Goal: Transaction & Acquisition: Book appointment/travel/reservation

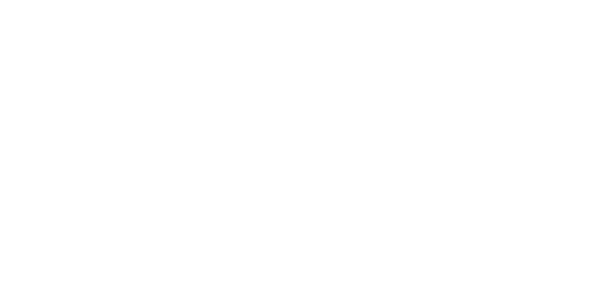
type input "[EMAIL_ADDRESS][DOMAIN_NAME]"
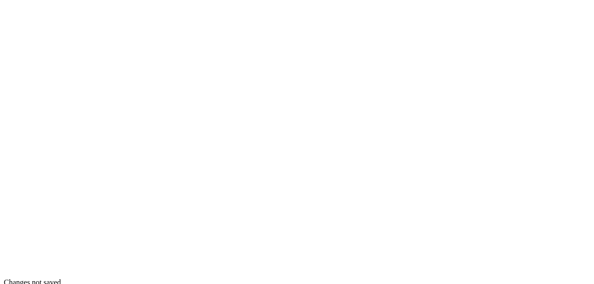
type input "[EMAIL_ADDRESS][DOMAIN_NAME]"
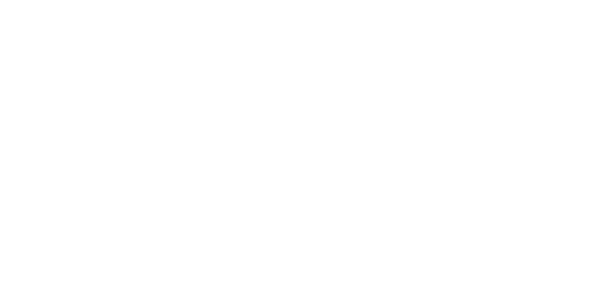
scroll to position [10, 0]
type input "[EMAIL_ADDRESS][DOMAIN_NAME]"
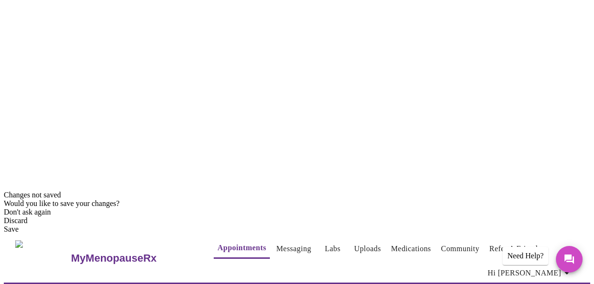
scroll to position [99, 0]
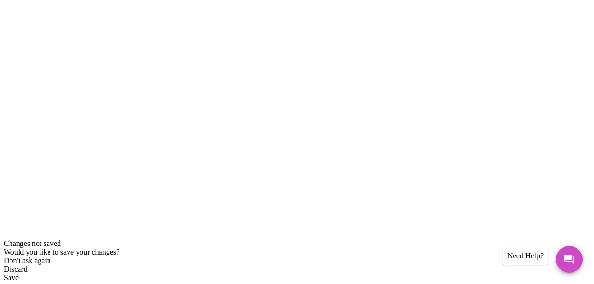
scroll to position [50, 0]
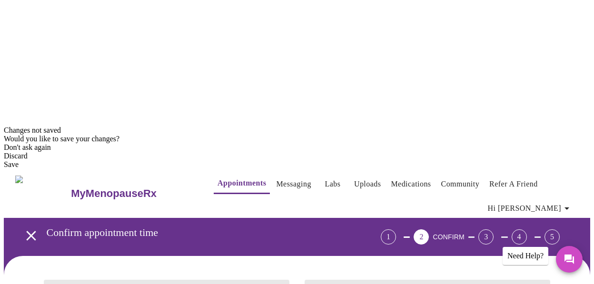
scroll to position [103, 0]
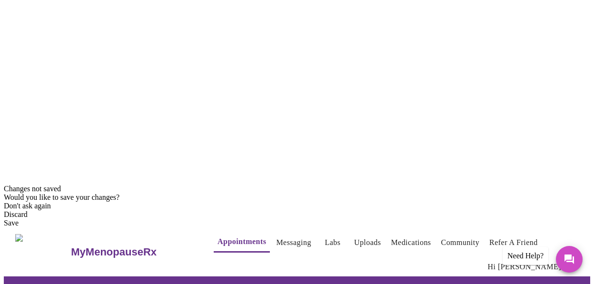
click at [544, 20] on body "MyMenopauseRx Appointments Messaging Labs Uploads Medications Community Refer a…" at bounding box center [297, 264] width 586 height 727
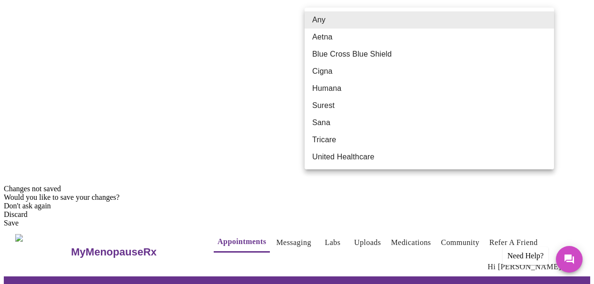
click at [495, 54] on li "Blue Cross Blue Shield" at bounding box center [429, 54] width 249 height 17
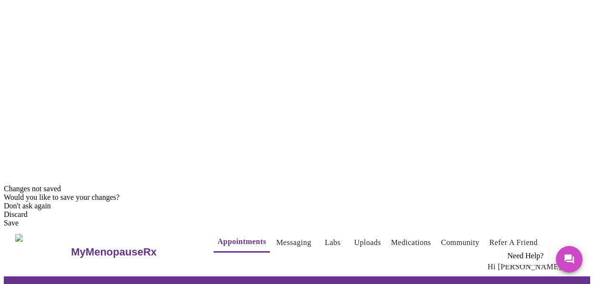
click at [543, 18] on body "MyMenopauseRx Appointments Messaging Labs Uploads Medications Community Refer a…" at bounding box center [297, 264] width 586 height 727
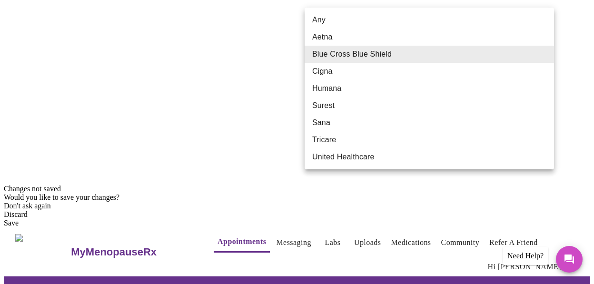
click at [536, 17] on li "Any" at bounding box center [429, 19] width 249 height 17
type input "Any"
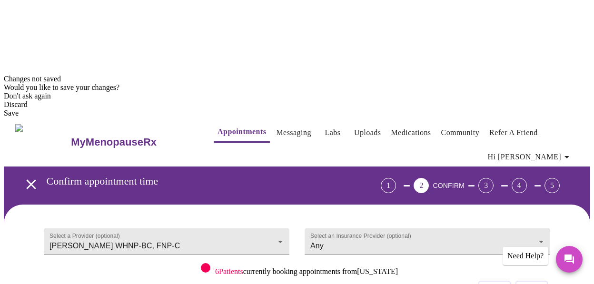
scroll to position [216, 0]
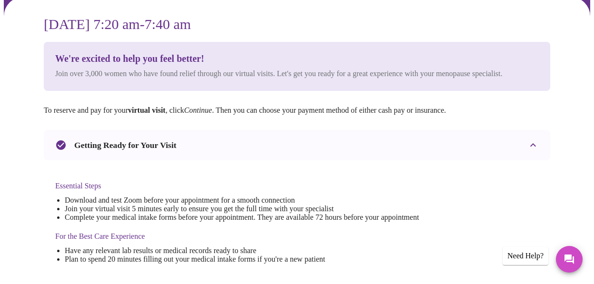
scroll to position [422, 0]
checkbox input "true"
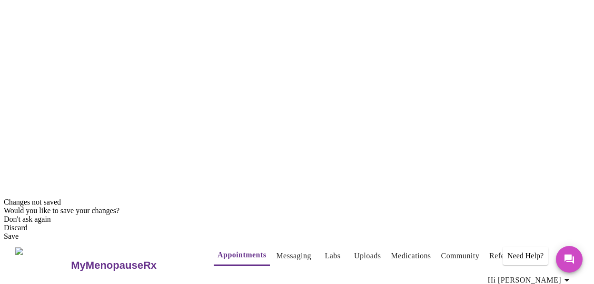
scroll to position [91, 0]
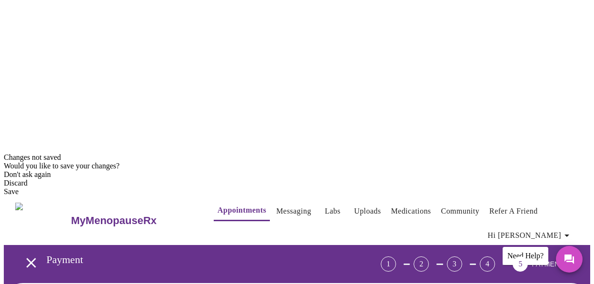
scroll to position [142, 0]
